Goal: Navigation & Orientation: Find specific page/section

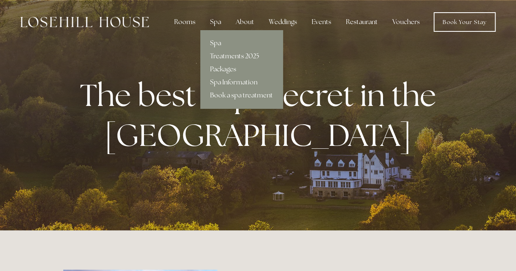
click at [214, 57] on link "Treatments 2025" at bounding box center [241, 56] width 82 height 13
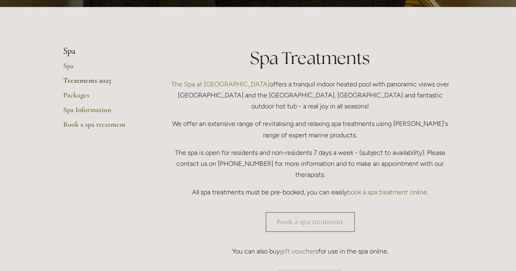
scroll to position [163, 0]
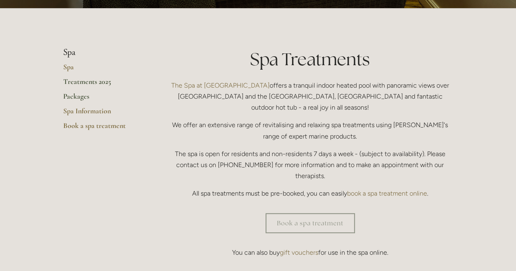
click at [78, 96] on link "Packages" at bounding box center [102, 99] width 78 height 15
